Goal: Task Accomplishment & Management: Complete application form

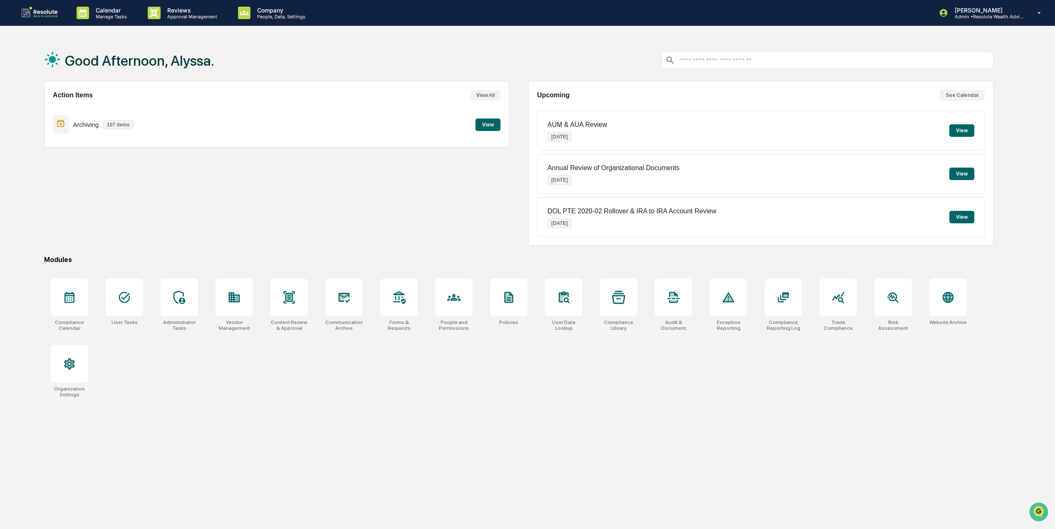
click at [967, 172] on button "View" at bounding box center [961, 174] width 25 height 12
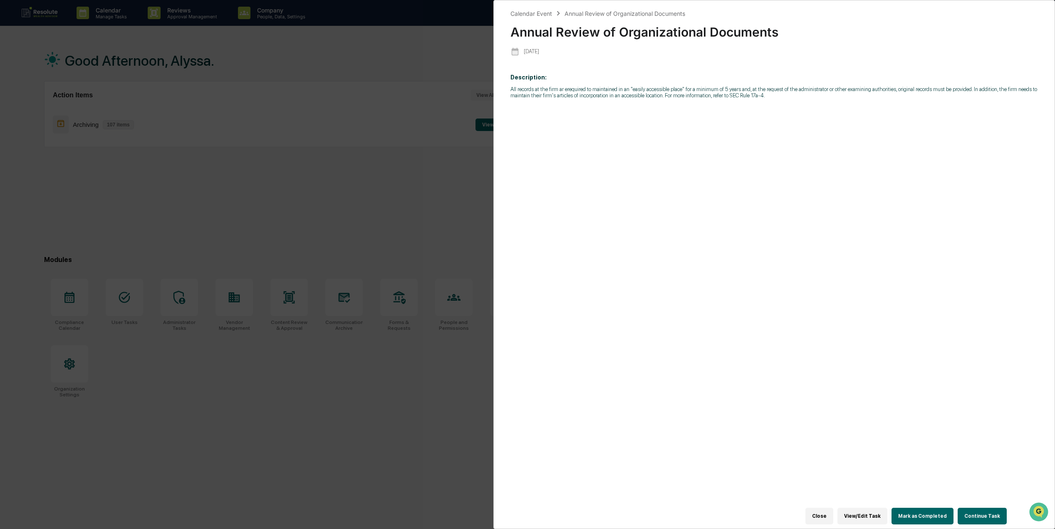
click at [980, 508] on button "Continue Task" at bounding box center [981, 516] width 49 height 17
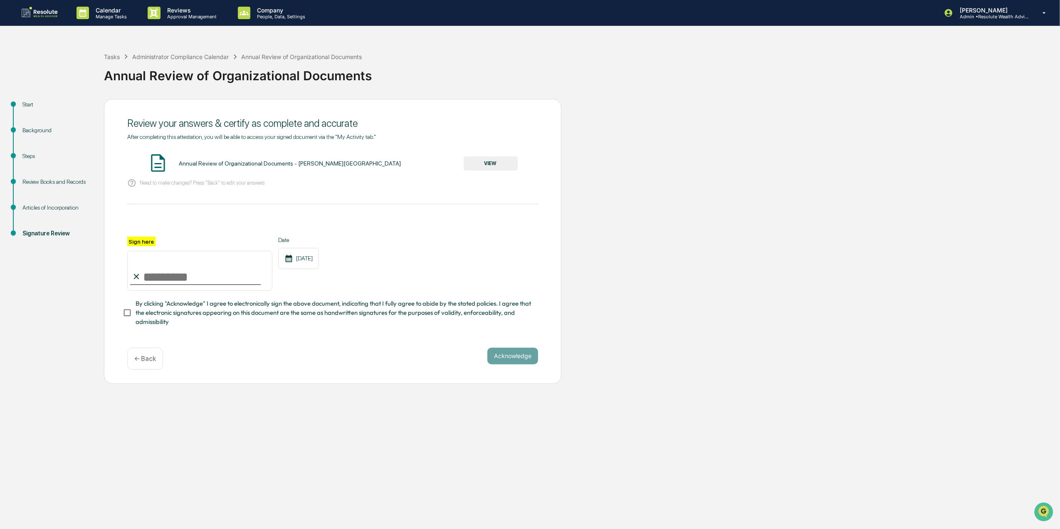
click at [41, 213] on div "Articles of Incorporation" at bounding box center [57, 218] width 82 height 26
click at [45, 207] on div "Articles of Incorporation" at bounding box center [56, 207] width 68 height 9
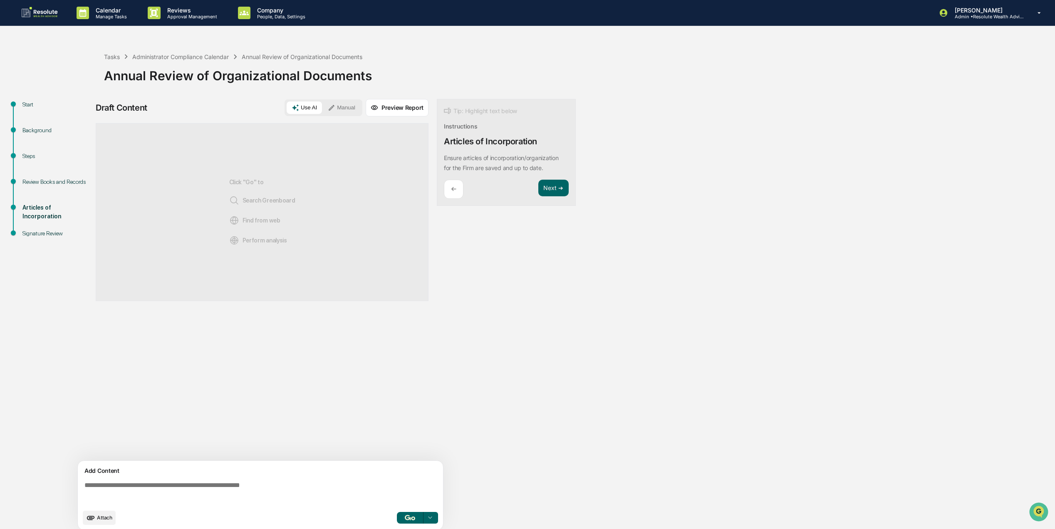
click at [44, 190] on div "Review Books and Records" at bounding box center [57, 192] width 82 height 26
click at [43, 186] on div "Review Books and Records" at bounding box center [56, 182] width 68 height 9
click at [43, 183] on div "Review Books and Records" at bounding box center [56, 186] width 68 height 17
click at [32, 159] on div "Steps" at bounding box center [56, 156] width 68 height 9
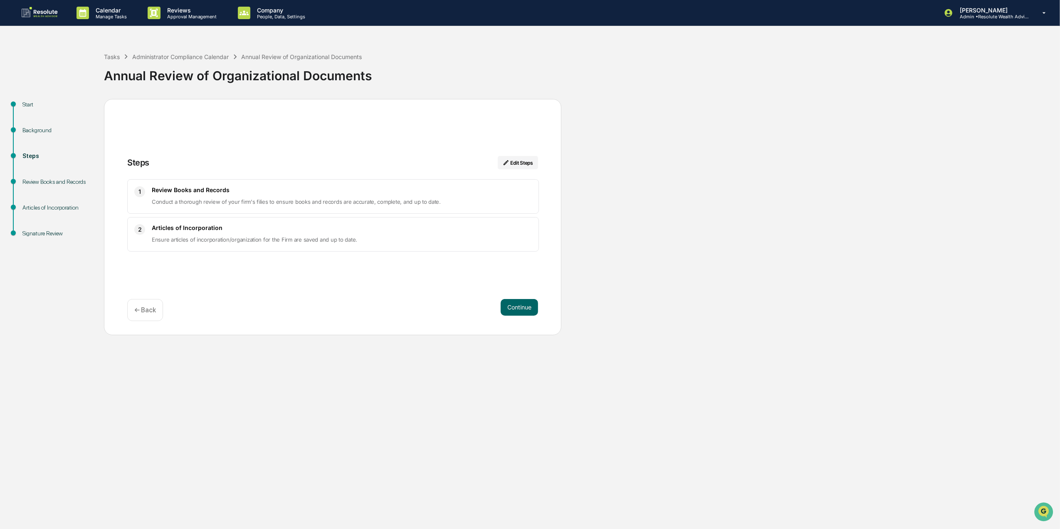
click at [35, 130] on div "Background" at bounding box center [56, 130] width 68 height 9
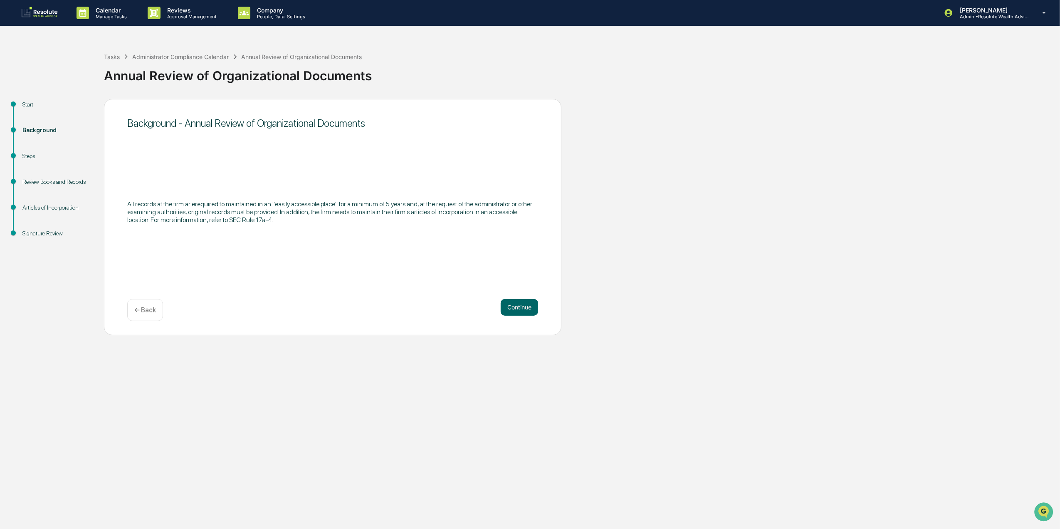
click at [32, 107] on div "Start" at bounding box center [56, 104] width 68 height 9
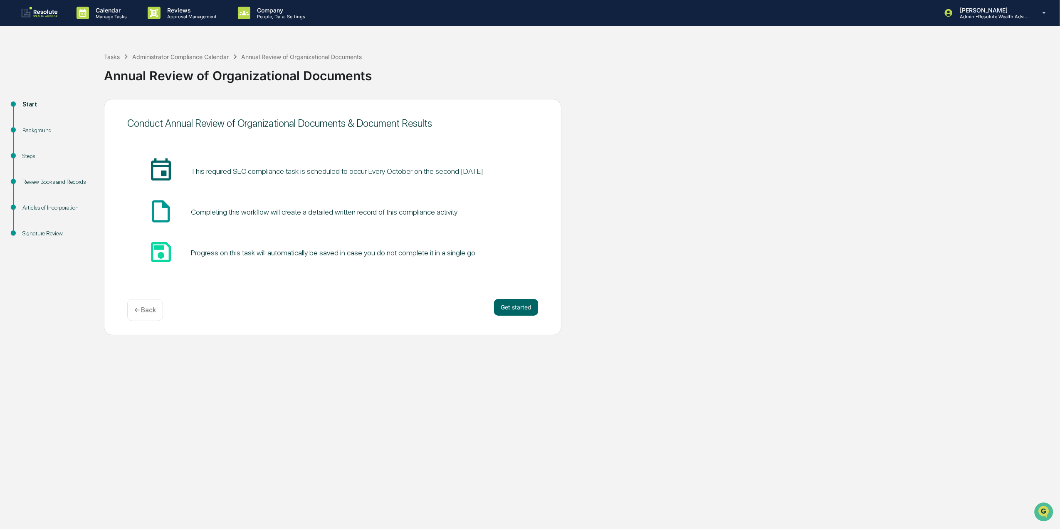
click at [38, 126] on div "Background" at bounding box center [56, 130] width 68 height 9
click at [38, 131] on div "Background" at bounding box center [56, 130] width 68 height 9
click at [38, 133] on div "Background" at bounding box center [56, 130] width 68 height 9
click at [533, 312] on button "Get started" at bounding box center [516, 307] width 44 height 17
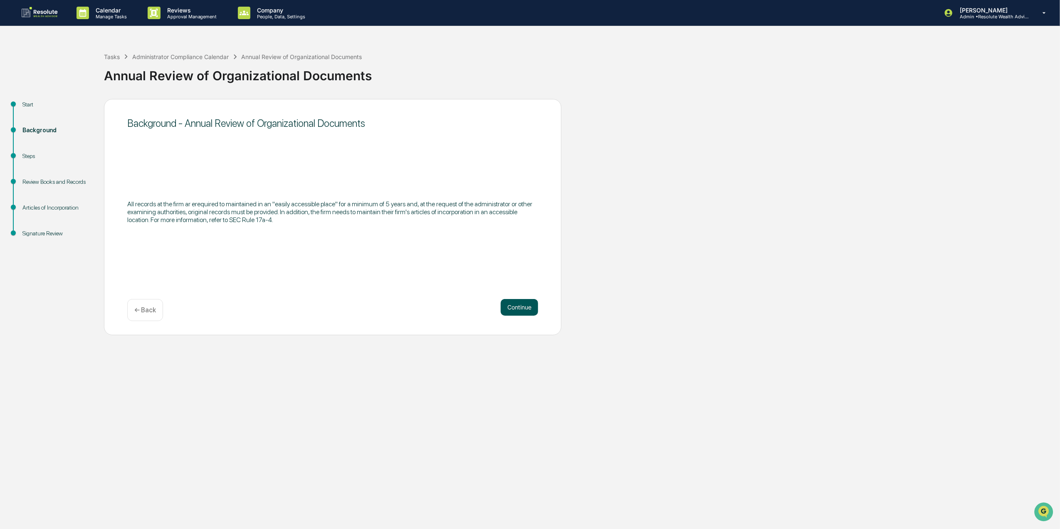
click at [521, 301] on button "Continue" at bounding box center [519, 307] width 37 height 17
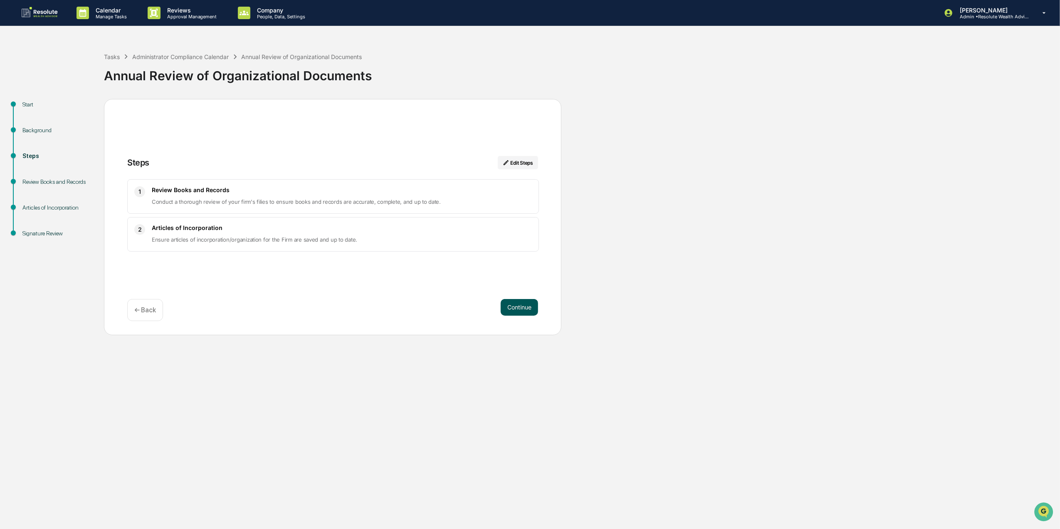
click at [528, 309] on button "Continue" at bounding box center [519, 307] width 37 height 17
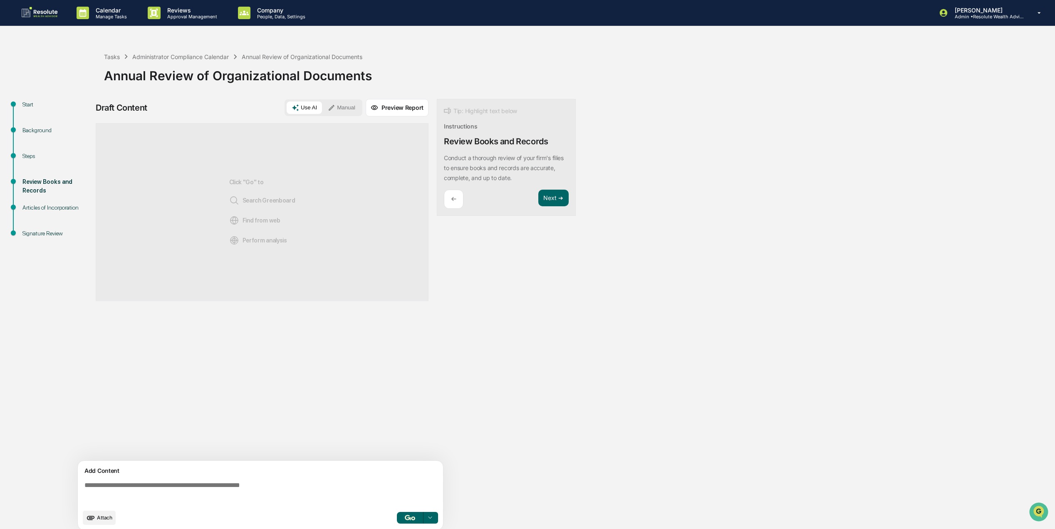
scroll to position [7, 0]
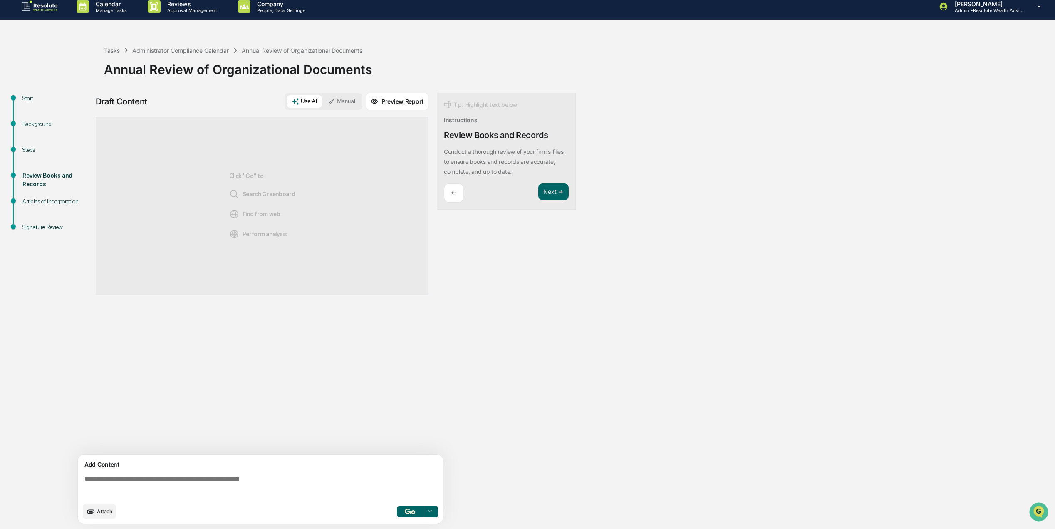
click at [322, 223] on div "Click "Go" to Search Greenboard Find from web Perform analysis" at bounding box center [262, 206] width 333 height 178
click at [416, 508] on button "button" at bounding box center [410, 512] width 27 height 12
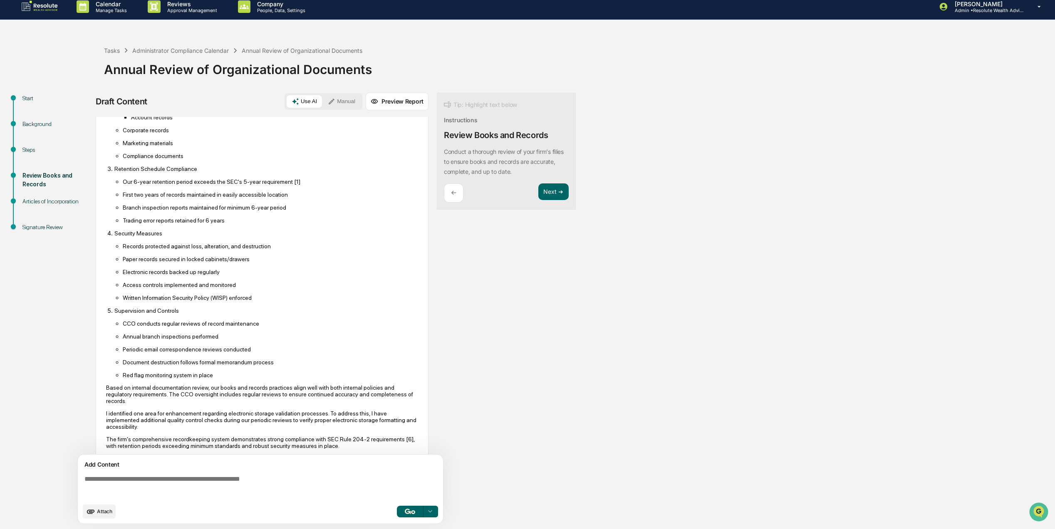
scroll to position [255, 0]
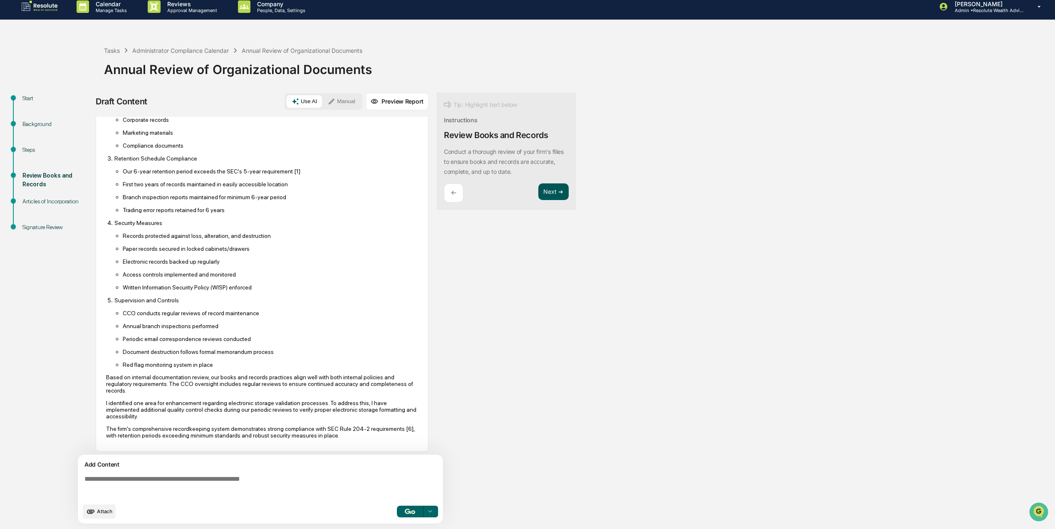
click at [551, 197] on button "Next ➔" at bounding box center [553, 191] width 30 height 17
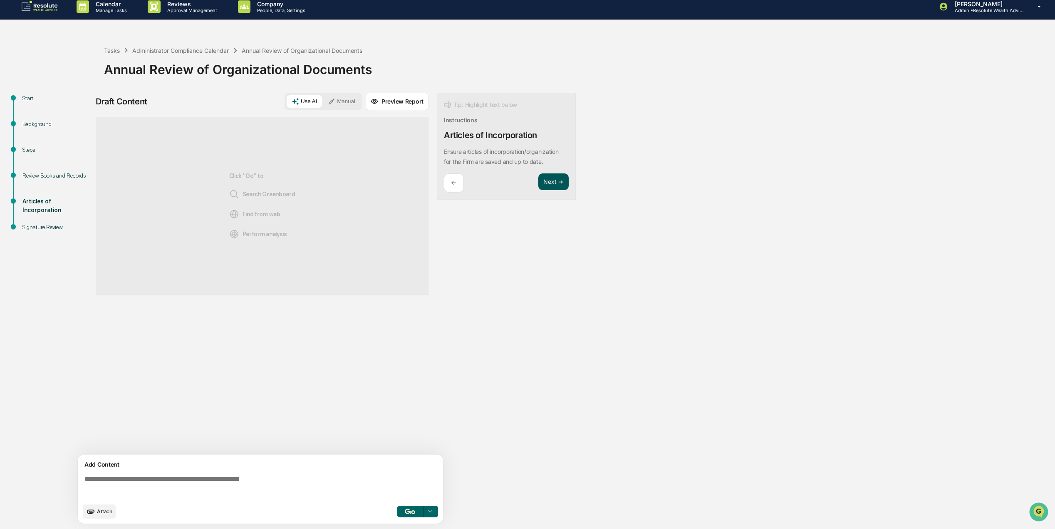
click at [550, 186] on button "Next ➔" at bounding box center [553, 181] width 30 height 17
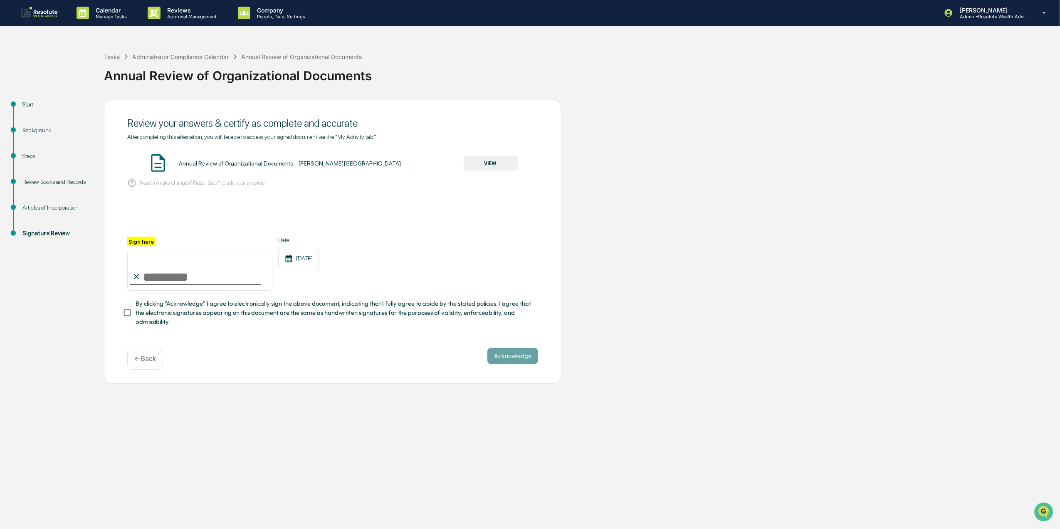
click at [497, 164] on button "VIEW" at bounding box center [491, 163] width 54 height 14
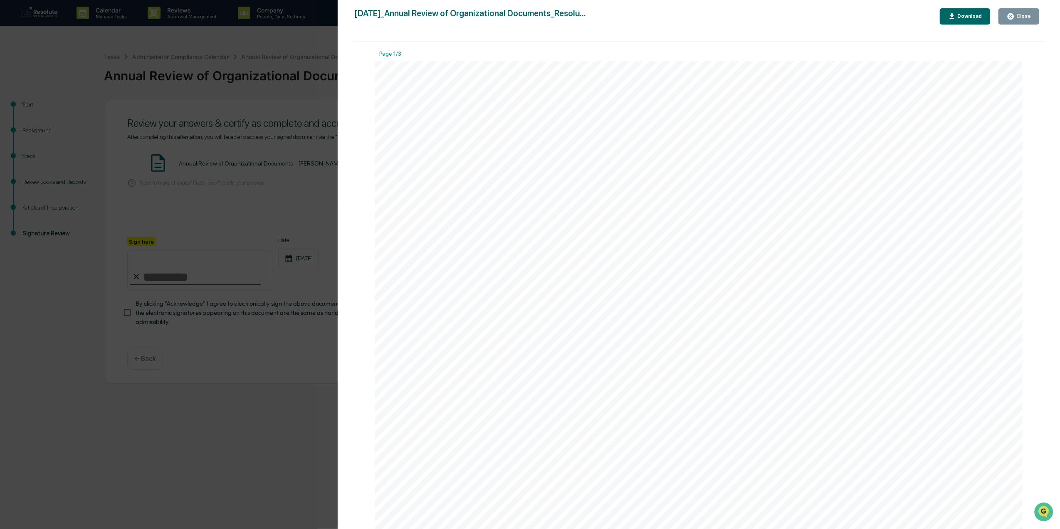
click at [1022, 12] on div "Close" at bounding box center [1019, 16] width 24 height 8
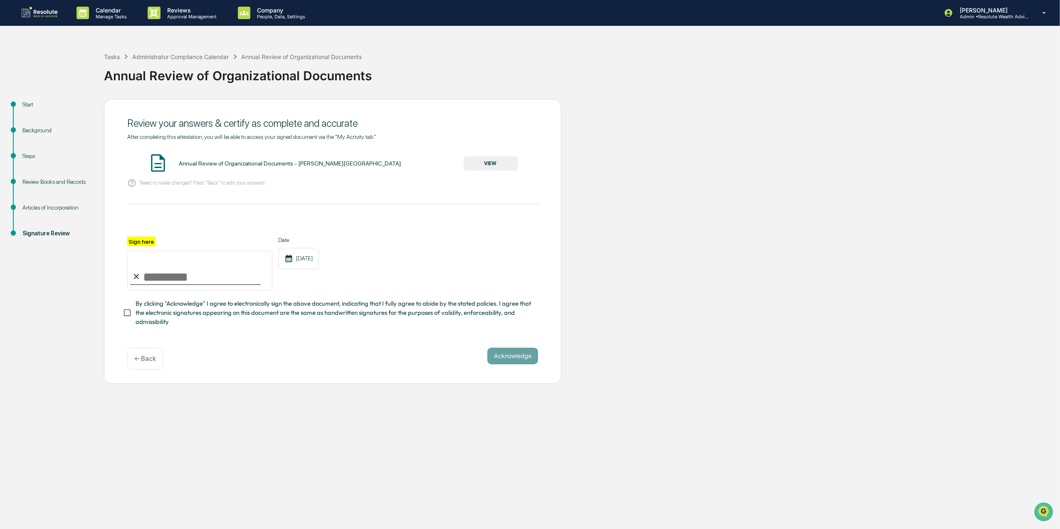
click at [236, 280] on input "Sign here" at bounding box center [199, 271] width 145 height 40
drag, startPoint x: 212, startPoint y: 276, endPoint x: 107, endPoint y: 283, distance: 104.6
click at [107, 283] on div "**********" at bounding box center [333, 241] width 458 height 285
type input "*"
type input "**********"
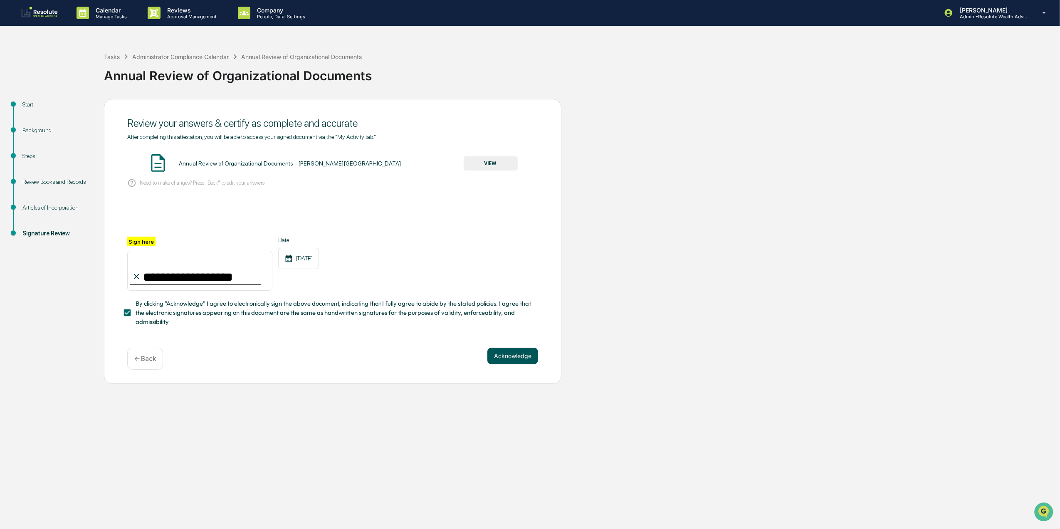
click at [534, 363] on button "Acknowledge" at bounding box center [512, 356] width 51 height 17
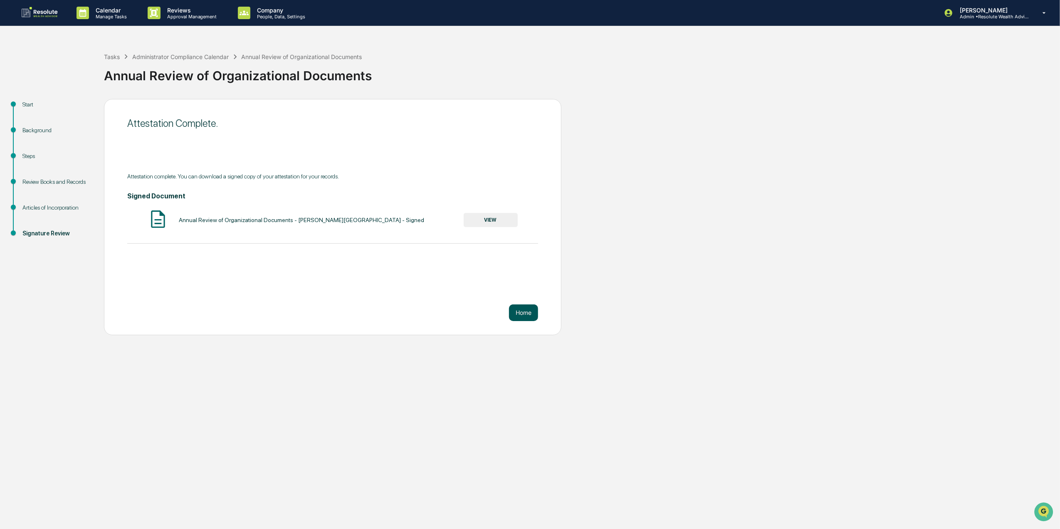
click at [525, 318] on button "Home" at bounding box center [523, 312] width 29 height 17
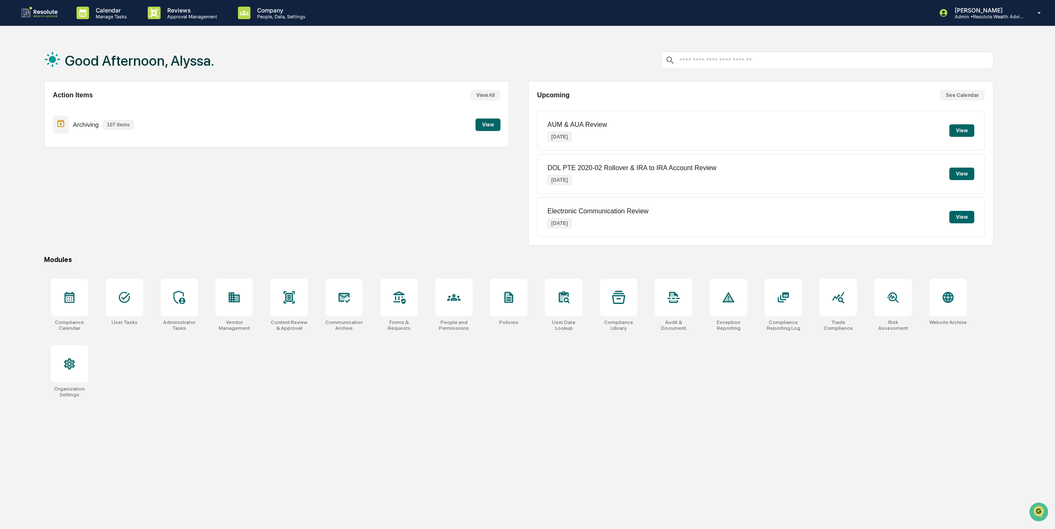
click at [496, 131] on div "Archiving 107 items View" at bounding box center [277, 125] width 448 height 28
click at [497, 123] on button "View" at bounding box center [487, 125] width 25 height 12
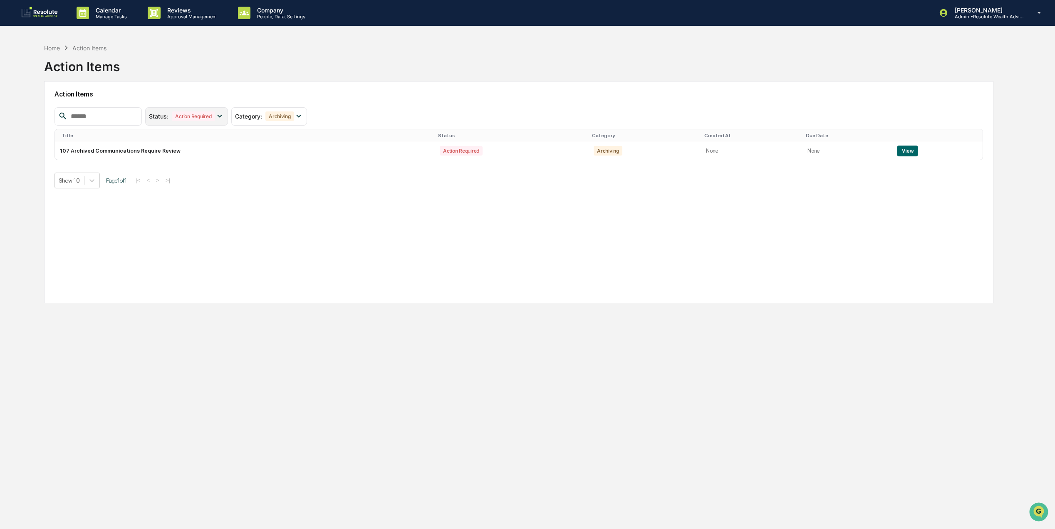
click at [224, 112] on icon at bounding box center [219, 115] width 9 height 9
click at [206, 155] on div "Action Required" at bounding box center [184, 154] width 43 height 10
click at [904, 151] on button "View" at bounding box center [907, 151] width 21 height 11
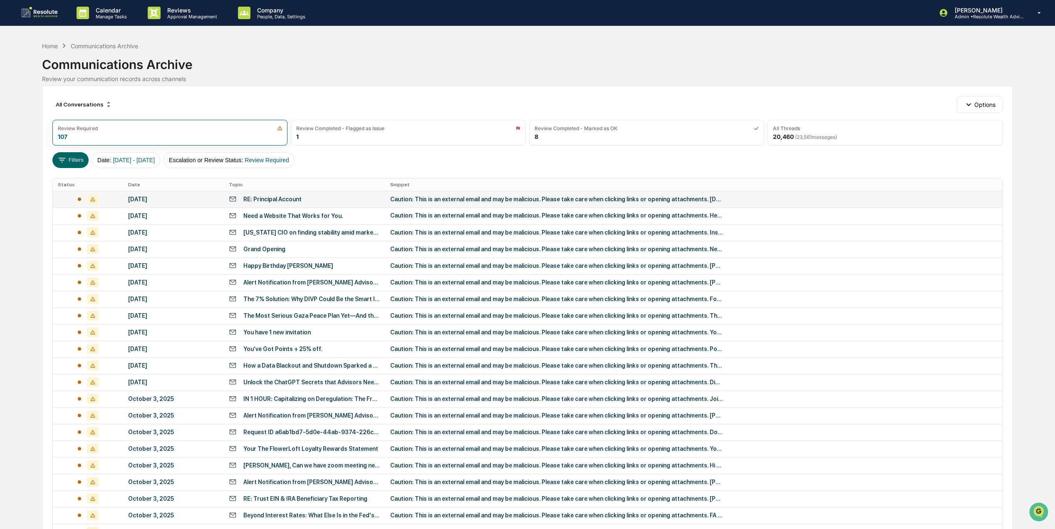
click at [272, 202] on div "RE: Principal Account" at bounding box center [272, 199] width 58 height 7
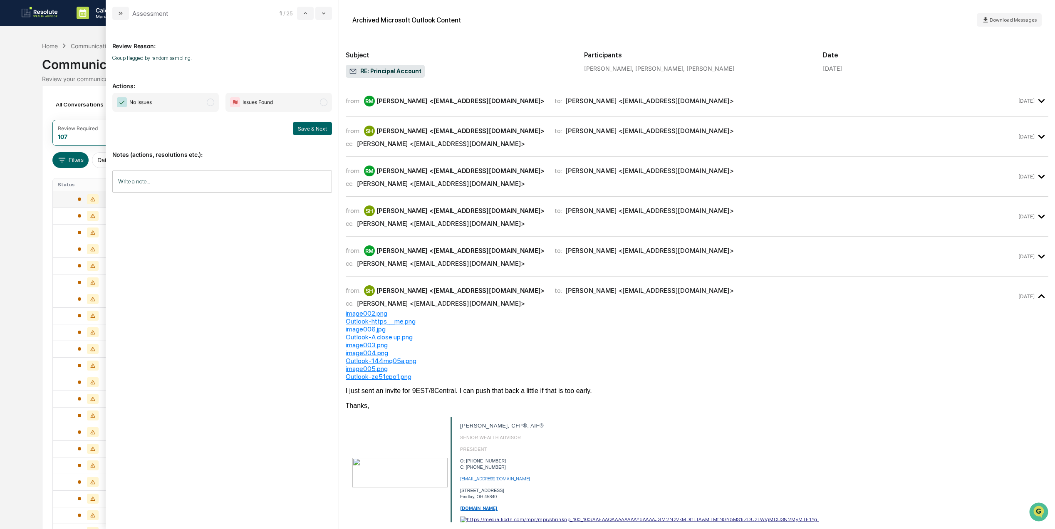
click at [446, 135] on div "SH [PERSON_NAME] <[EMAIL_ADDRESS][DOMAIN_NAME]>" at bounding box center [454, 131] width 181 height 11
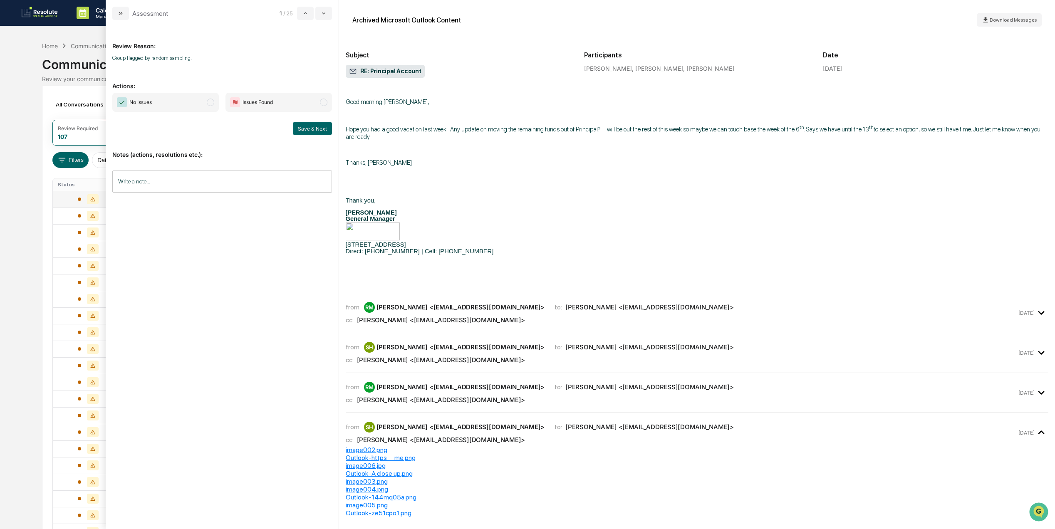
scroll to position [554, 0]
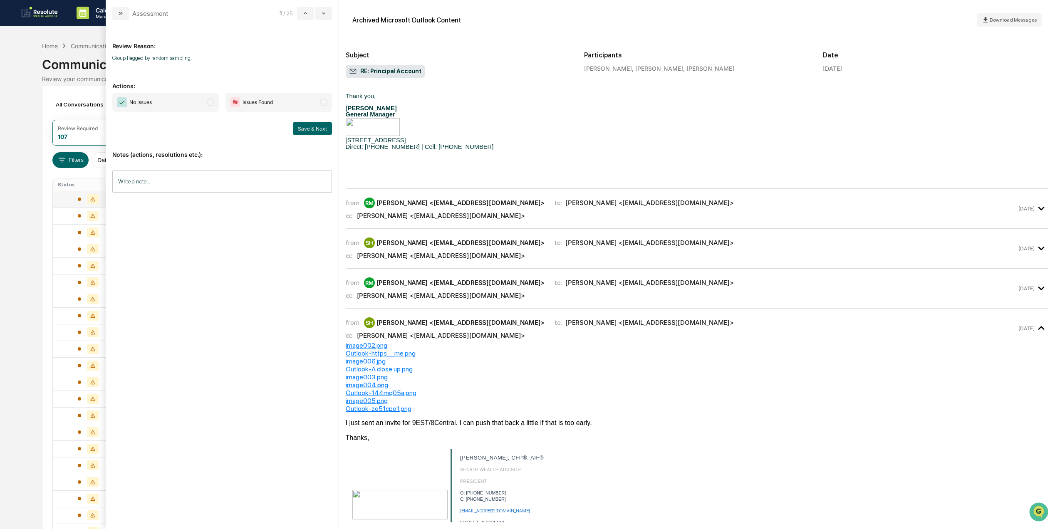
click at [491, 212] on div "cc: [PERSON_NAME] <[EMAIL_ADDRESS][DOMAIN_NAME]>" at bounding box center [681, 216] width 671 height 8
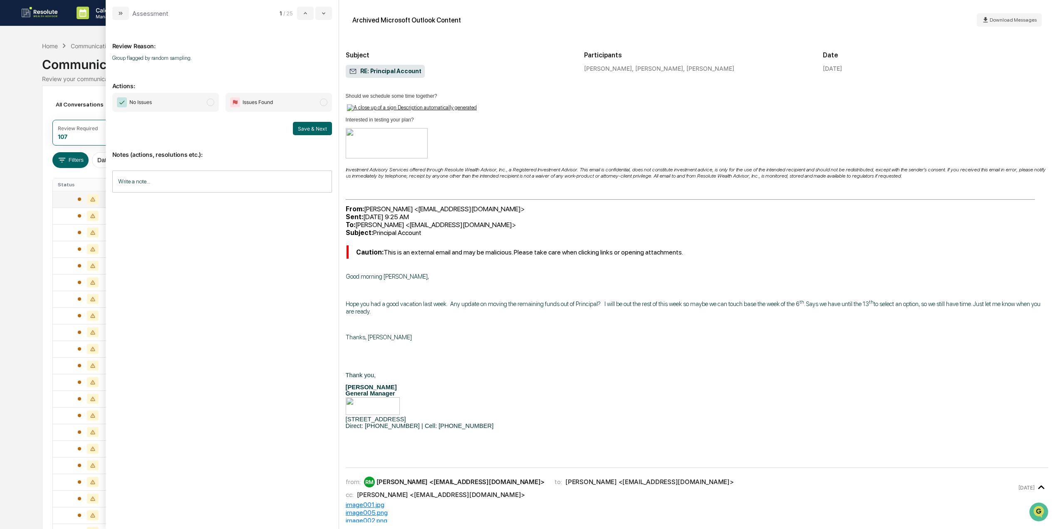
scroll to position [1220, 0]
